Goal: Navigation & Orientation: Understand site structure

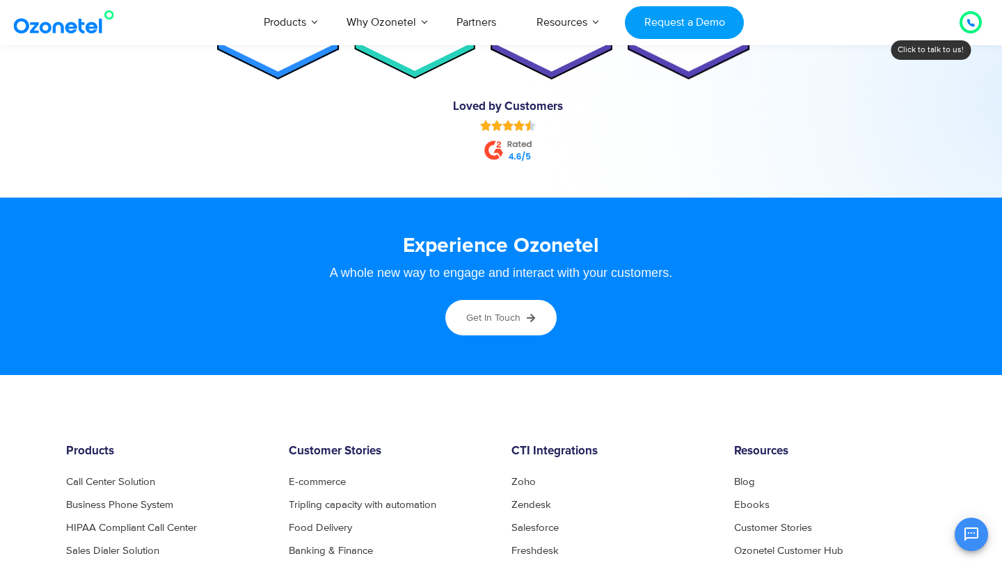
scroll to position [6986, 0]
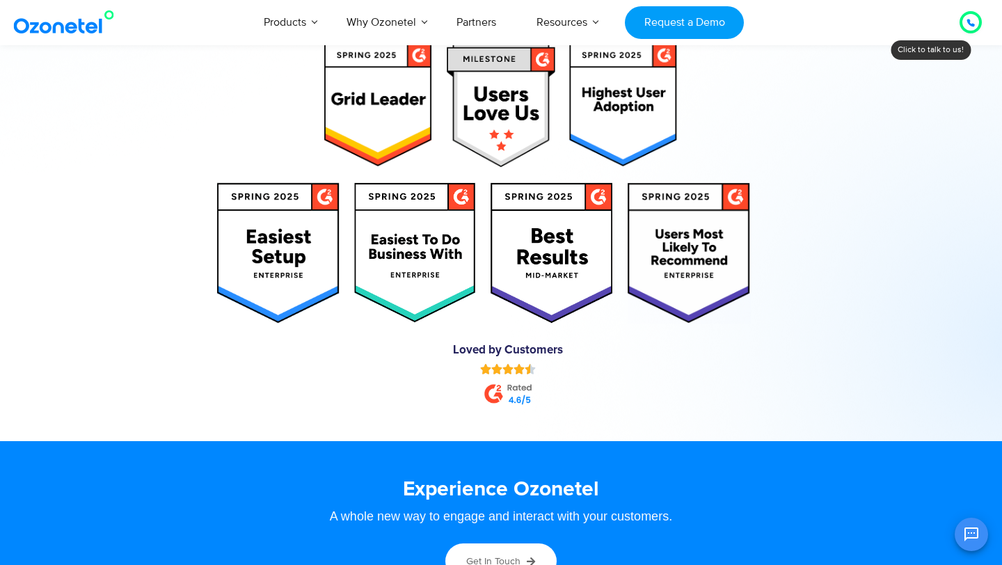
click at [392, 243] on img at bounding box center [415, 252] width 123 height 141
drag, startPoint x: 392, startPoint y: 243, endPoint x: 421, endPoint y: 288, distance: 53.5
click at [426, 283] on img at bounding box center [415, 252] width 123 height 141
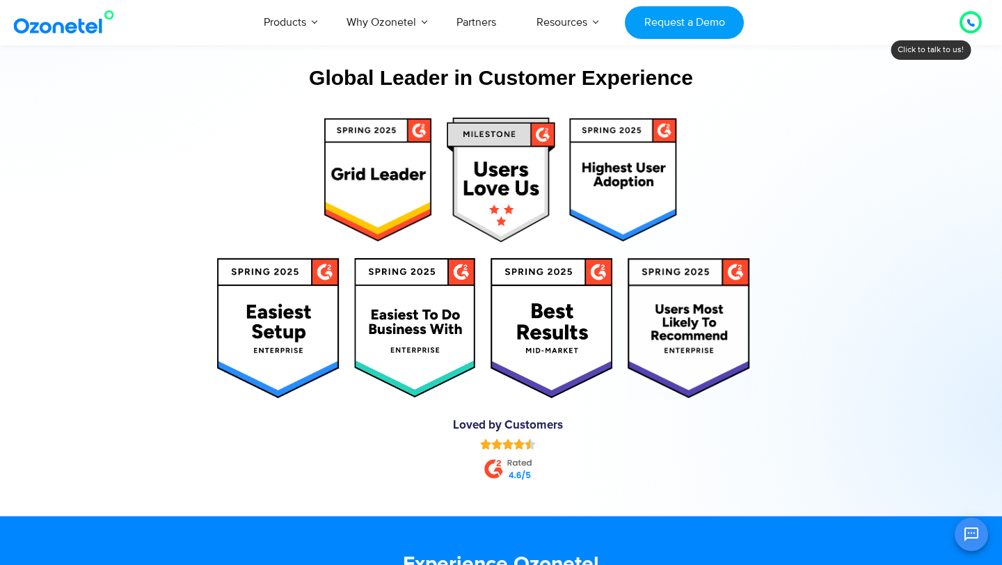
scroll to position [6909, 0]
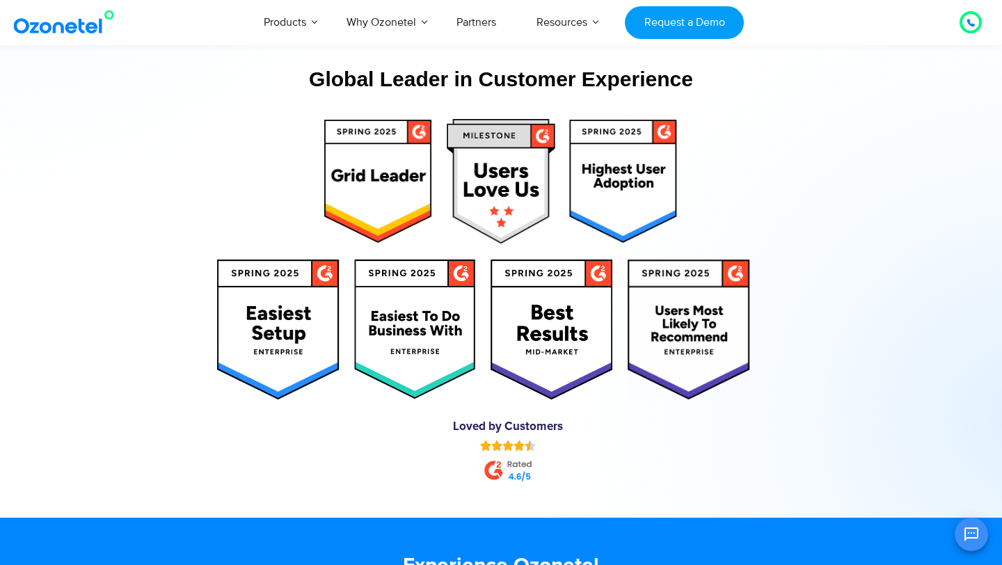
click at [520, 479] on img at bounding box center [508, 470] width 48 height 25
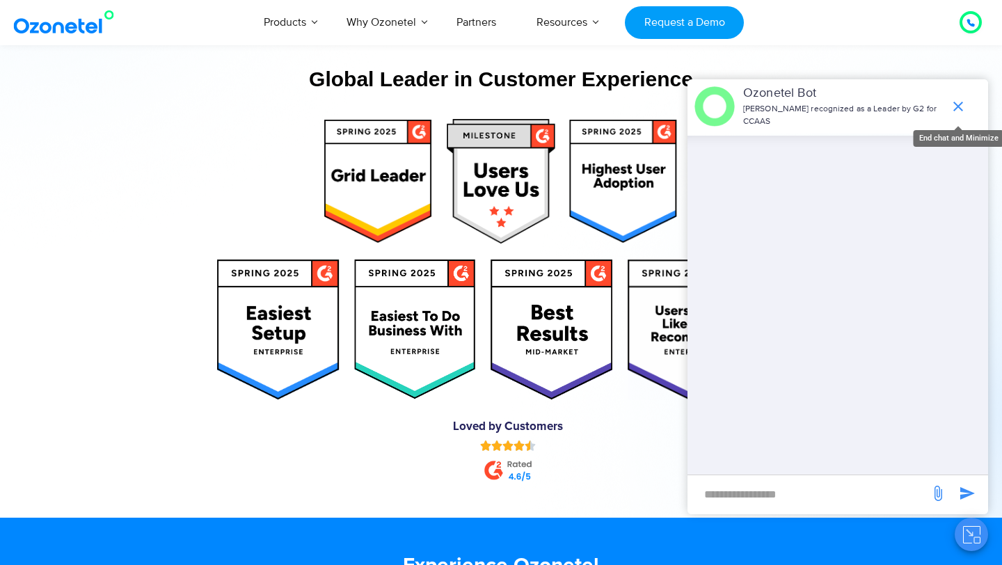
click at [959, 104] on icon "end chat or minimize" at bounding box center [958, 107] width 10 height 10
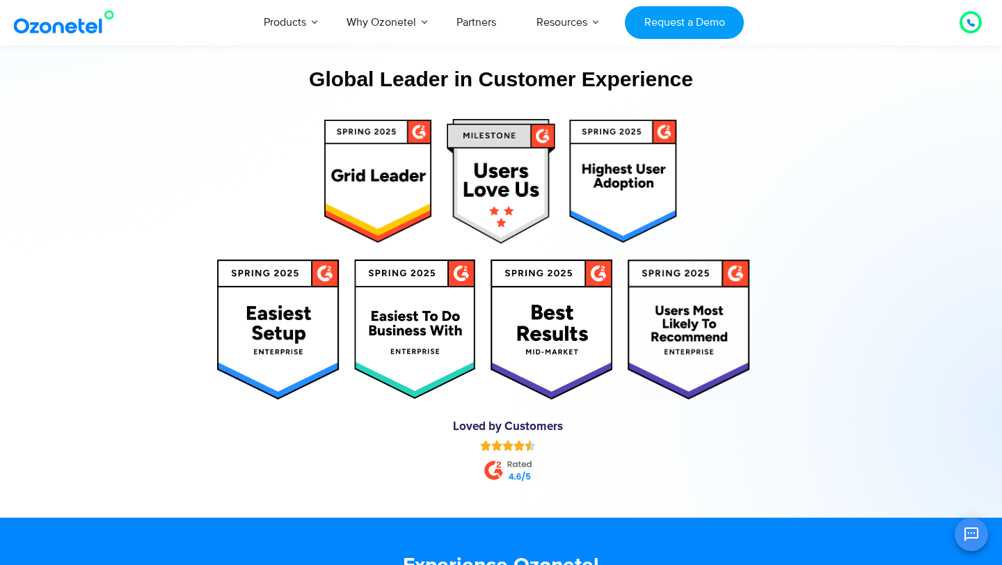
click at [74, 37] on link at bounding box center [66, 22] width 113 height 32
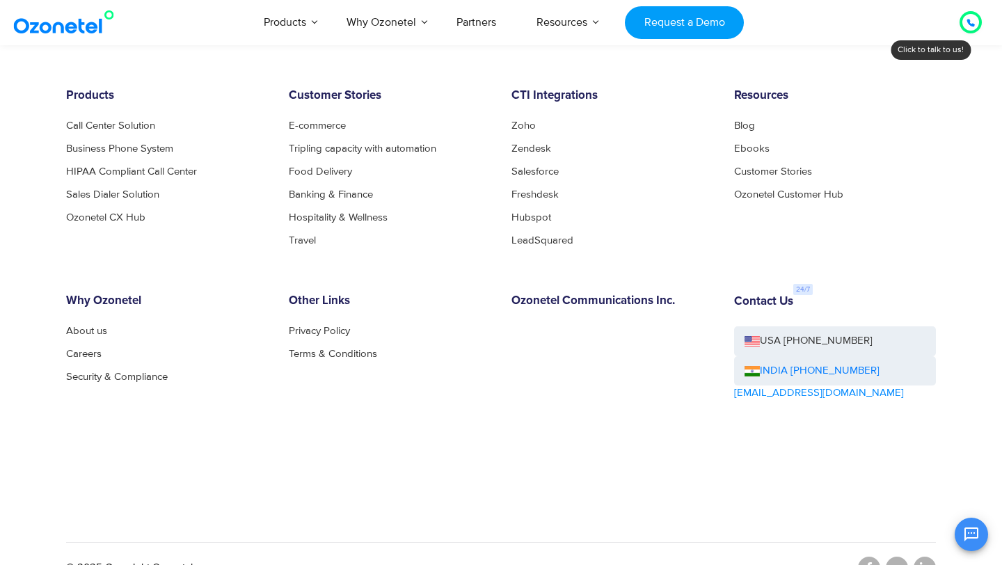
scroll to position [3117, 0]
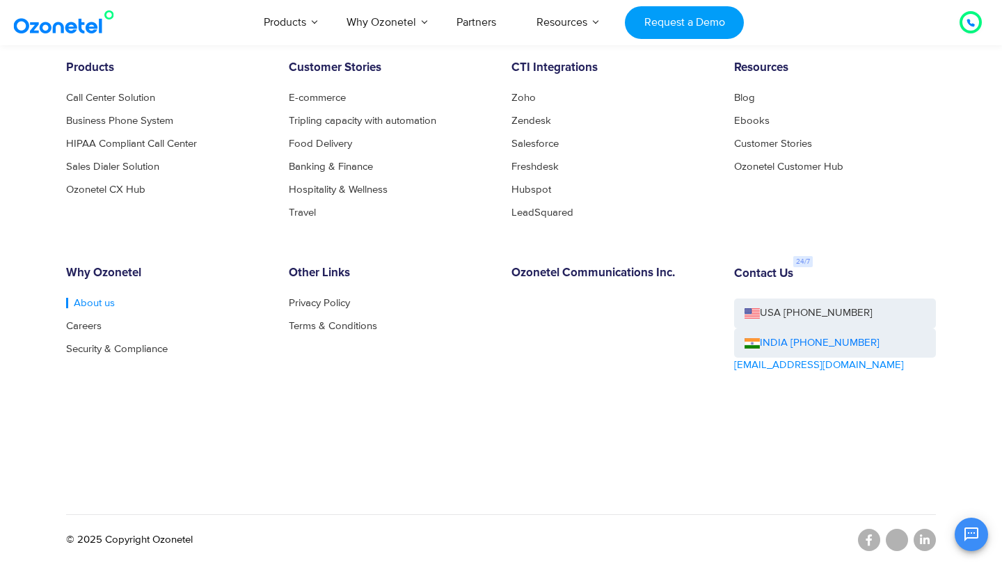
click at [86, 302] on link "About us" at bounding box center [90, 303] width 49 height 10
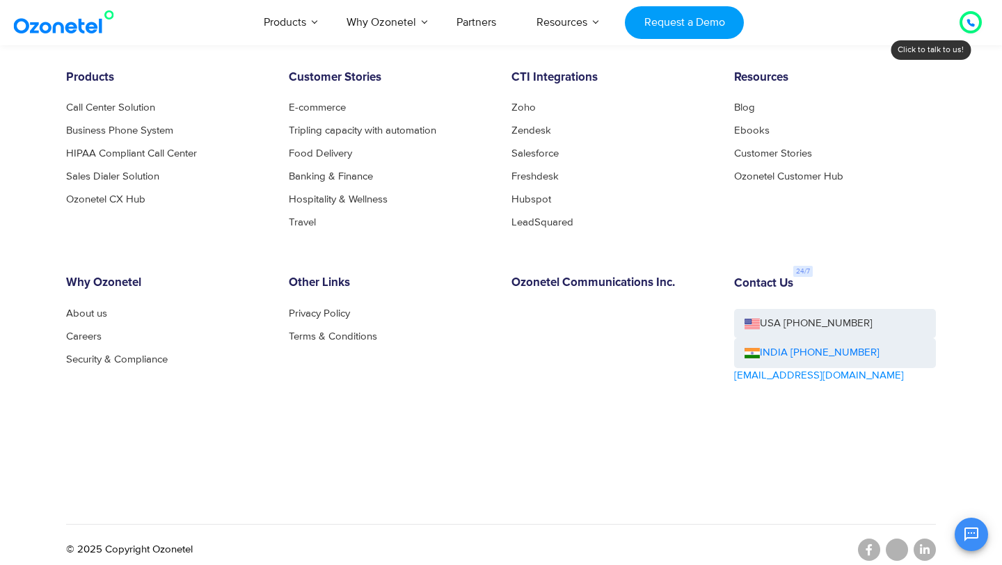
scroll to position [1505, 0]
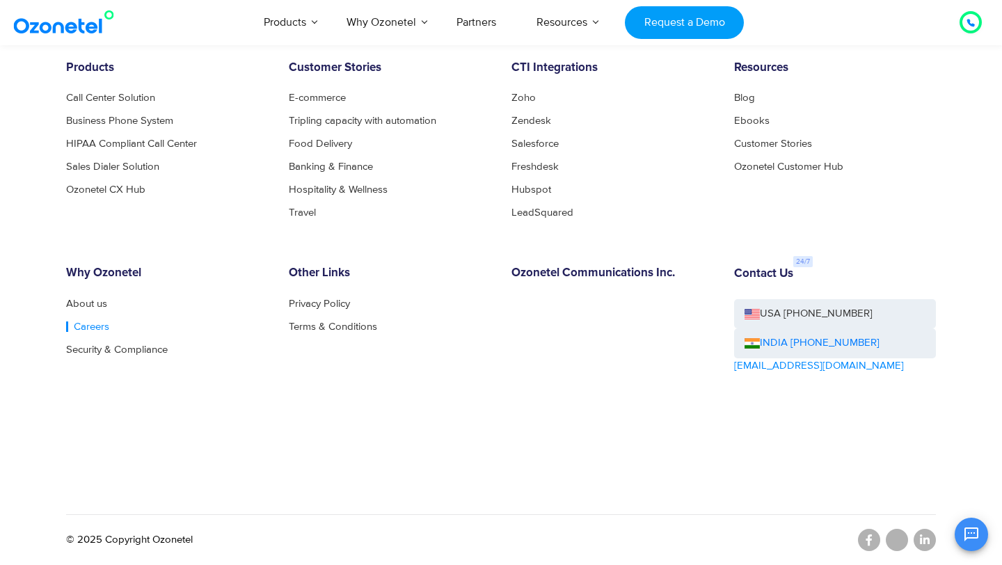
click at [87, 328] on link "Careers" at bounding box center [87, 326] width 43 height 10
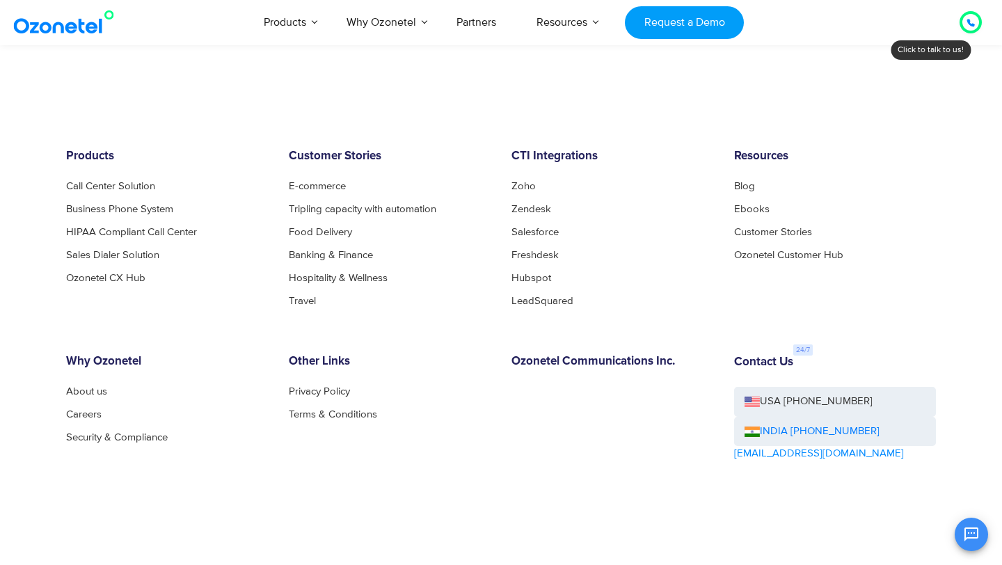
scroll to position [1874, 0]
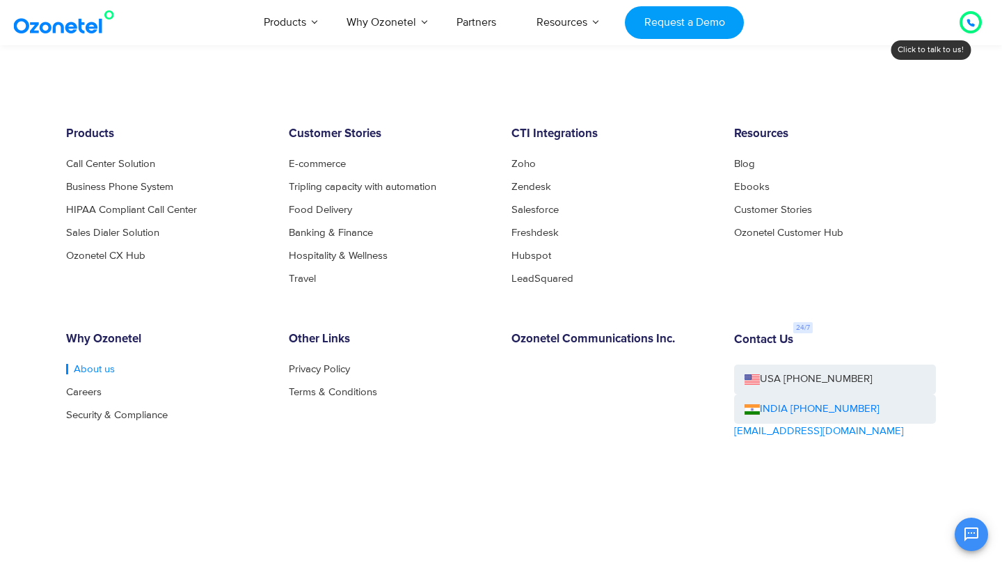
click at [81, 364] on link "About us" at bounding box center [90, 369] width 49 height 10
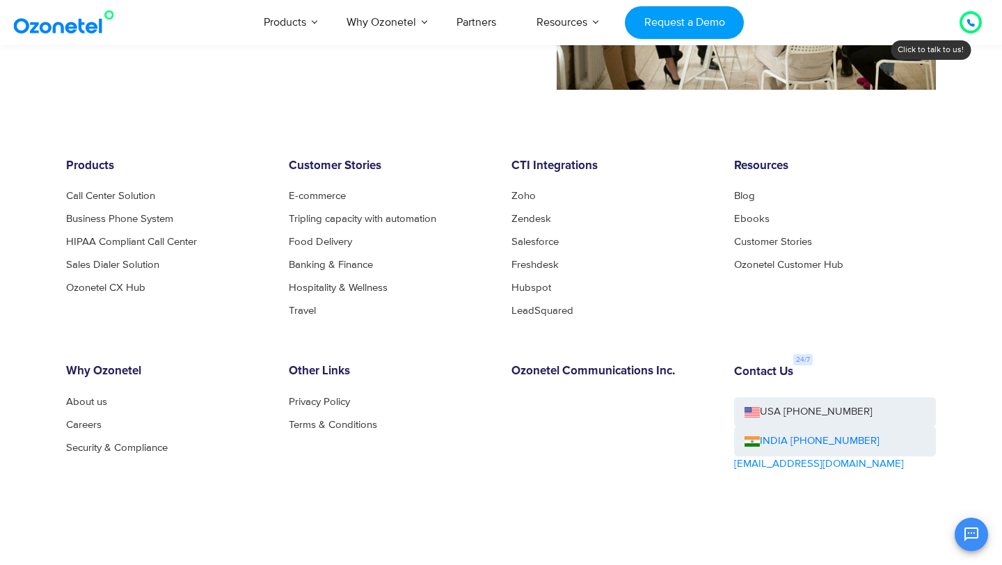
scroll to position [1505, 0]
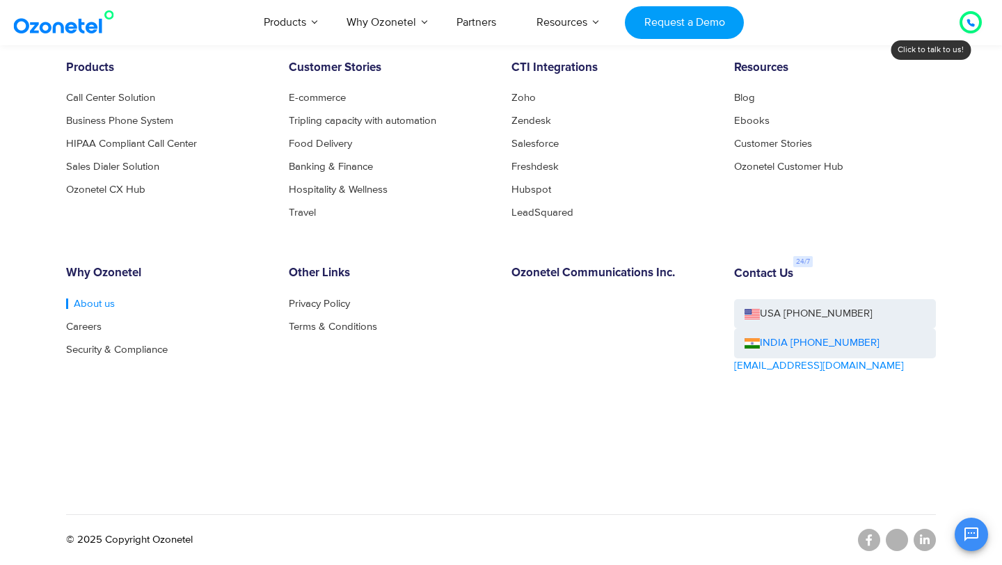
click at [95, 307] on link "About us" at bounding box center [90, 303] width 49 height 10
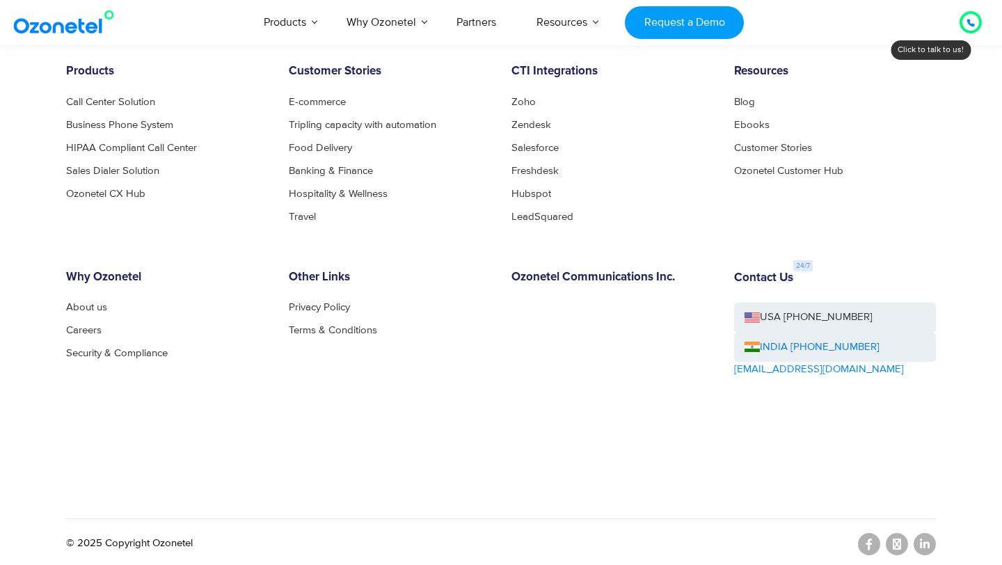
scroll to position [7615, 0]
